Goal: Task Accomplishment & Management: Use online tool/utility

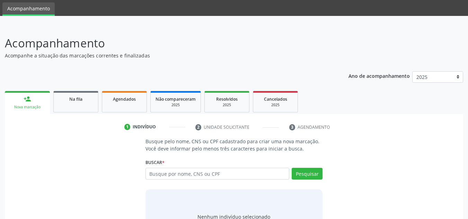
scroll to position [35, 0]
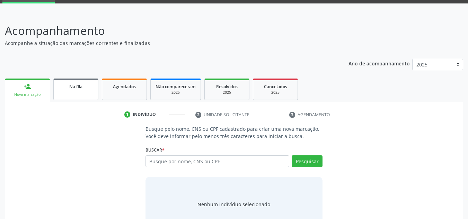
click at [71, 83] on div "Na fila" at bounding box center [76, 86] width 35 height 7
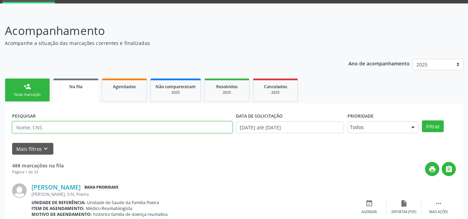
click at [174, 122] on input "text" at bounding box center [122, 128] width 220 height 12
type input "706404635531287"
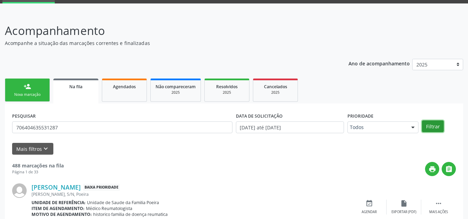
click at [437, 124] on button "Filtrar" at bounding box center [433, 127] width 22 height 12
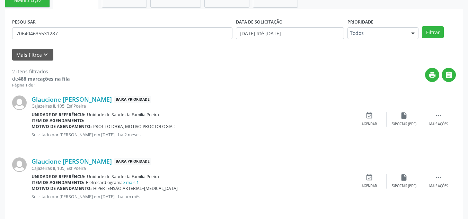
scroll to position [134, 0]
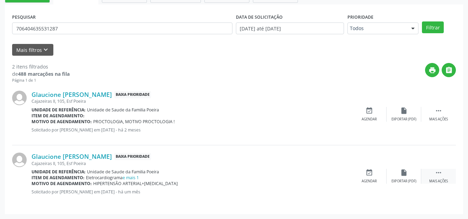
click at [444, 174] on div " Mais ações" at bounding box center [438, 176] width 35 height 15
click at [402, 178] on div "edit Editar" at bounding box center [403, 176] width 35 height 15
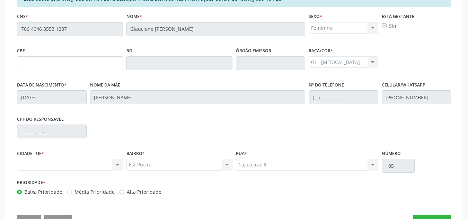
scroll to position [195, 0]
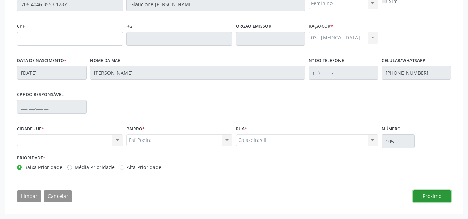
click at [444, 191] on button "Próximo" at bounding box center [432, 196] width 38 height 12
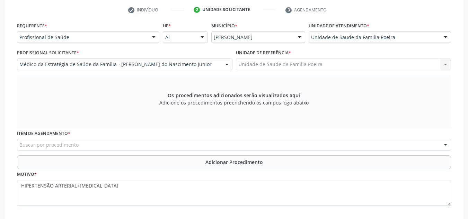
scroll to position [146, 0]
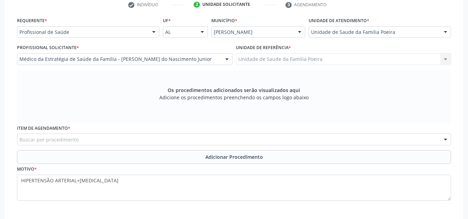
click at [208, 140] on div "Buscar por procedimento" at bounding box center [234, 140] width 434 height 12
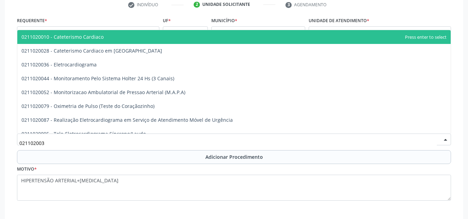
type input "0211020036"
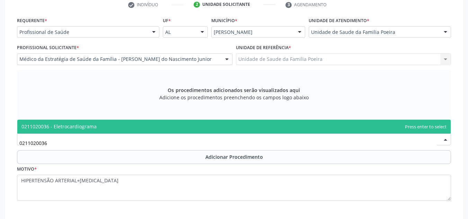
click at [119, 126] on span "0211020036 - Eletrocardiograma" at bounding box center [233, 127] width 433 height 14
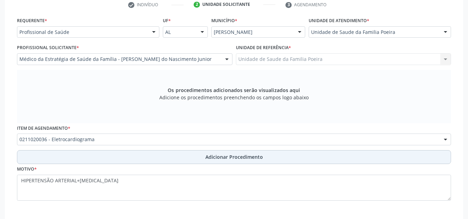
click at [215, 160] on span "Adicionar Procedimento" at bounding box center [233, 156] width 57 height 7
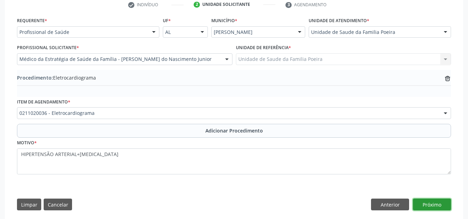
click at [436, 202] on button "Próximo" at bounding box center [432, 205] width 38 height 12
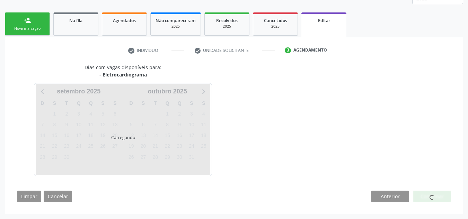
scroll to position [121, 0]
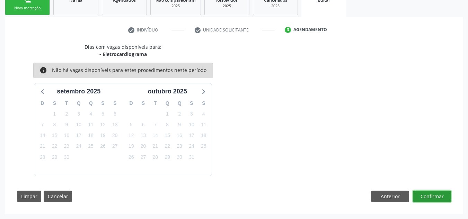
click at [429, 193] on button "Confirmar" at bounding box center [432, 197] width 38 height 12
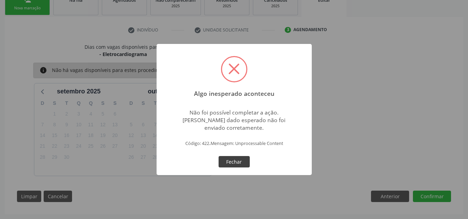
click at [225, 163] on button "Fechar" at bounding box center [234, 162] width 31 height 12
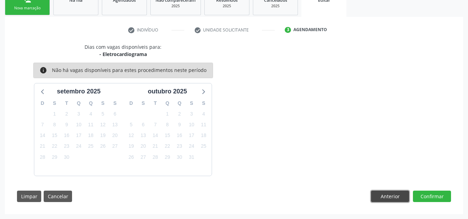
click at [387, 194] on button "Anterior" at bounding box center [390, 197] width 38 height 12
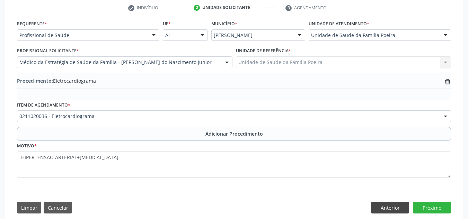
scroll to position [155, 0]
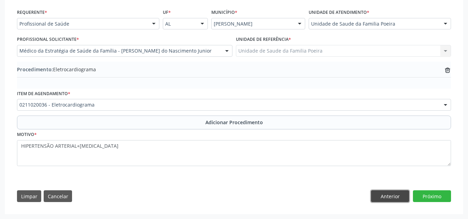
click at [386, 193] on button "Anterior" at bounding box center [390, 196] width 38 height 12
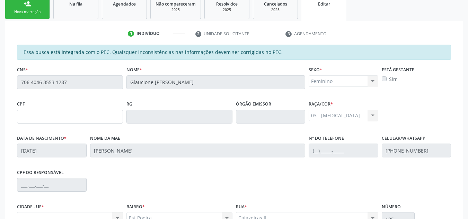
scroll to position [51, 0]
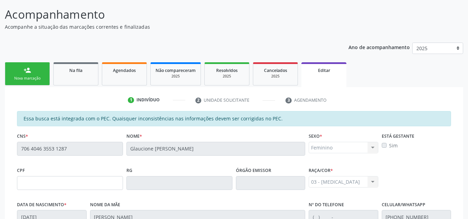
click at [73, 75] on link "Na fila" at bounding box center [75, 73] width 45 height 23
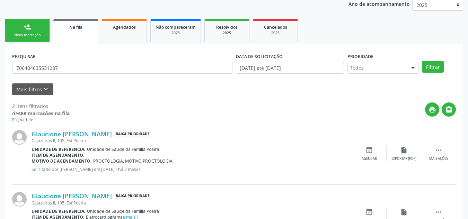
scroll to position [134, 0]
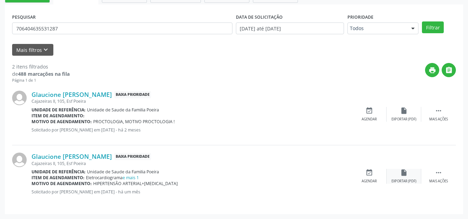
click at [409, 181] on div "Exportar (PDF)" at bounding box center [403, 181] width 25 height 5
